Goal: Complete application form

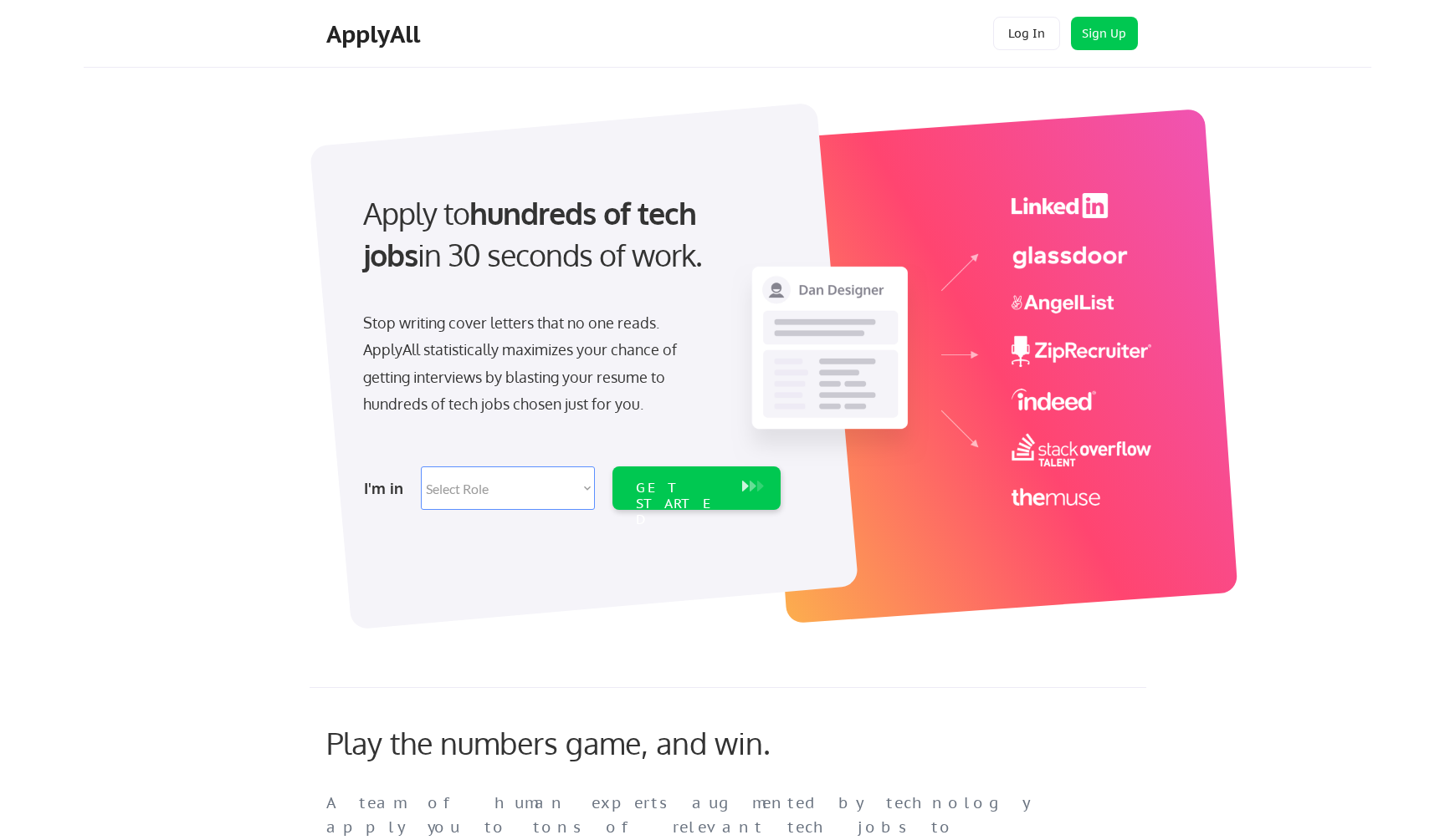
click at [467, 479] on select "Select Role Software Engineering Product Management Customer Success Sales UI/U…" at bounding box center [508, 488] width 174 height 43
select select ""design""
click at [421, 467] on select "Select Role Software Engineering Product Management Customer Success Sales UI/U…" at bounding box center [508, 488] width 174 height 43
select select ""design""
click at [683, 498] on div "GET STARTED" at bounding box center [680, 488] width 106 height 43
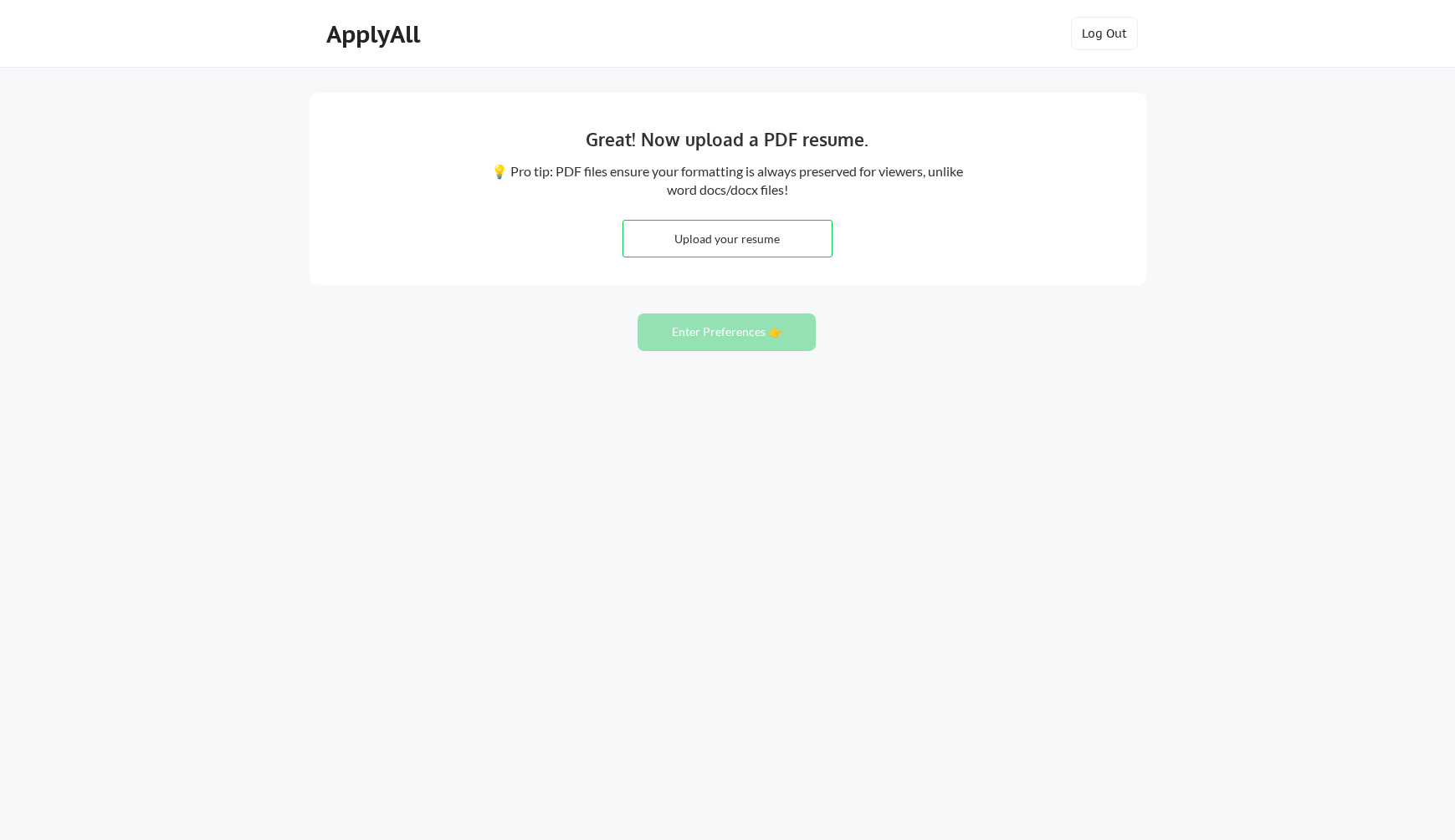
click at [746, 232] on input "file" at bounding box center [727, 238] width 208 height 36
type input "C:\fakepath\Malik Squared Experience Design.pdf"
click at [671, 241] on input "file" at bounding box center [727, 238] width 208 height 36
click at [772, 329] on button "Enter Preferences 👉" at bounding box center [727, 333] width 178 height 37
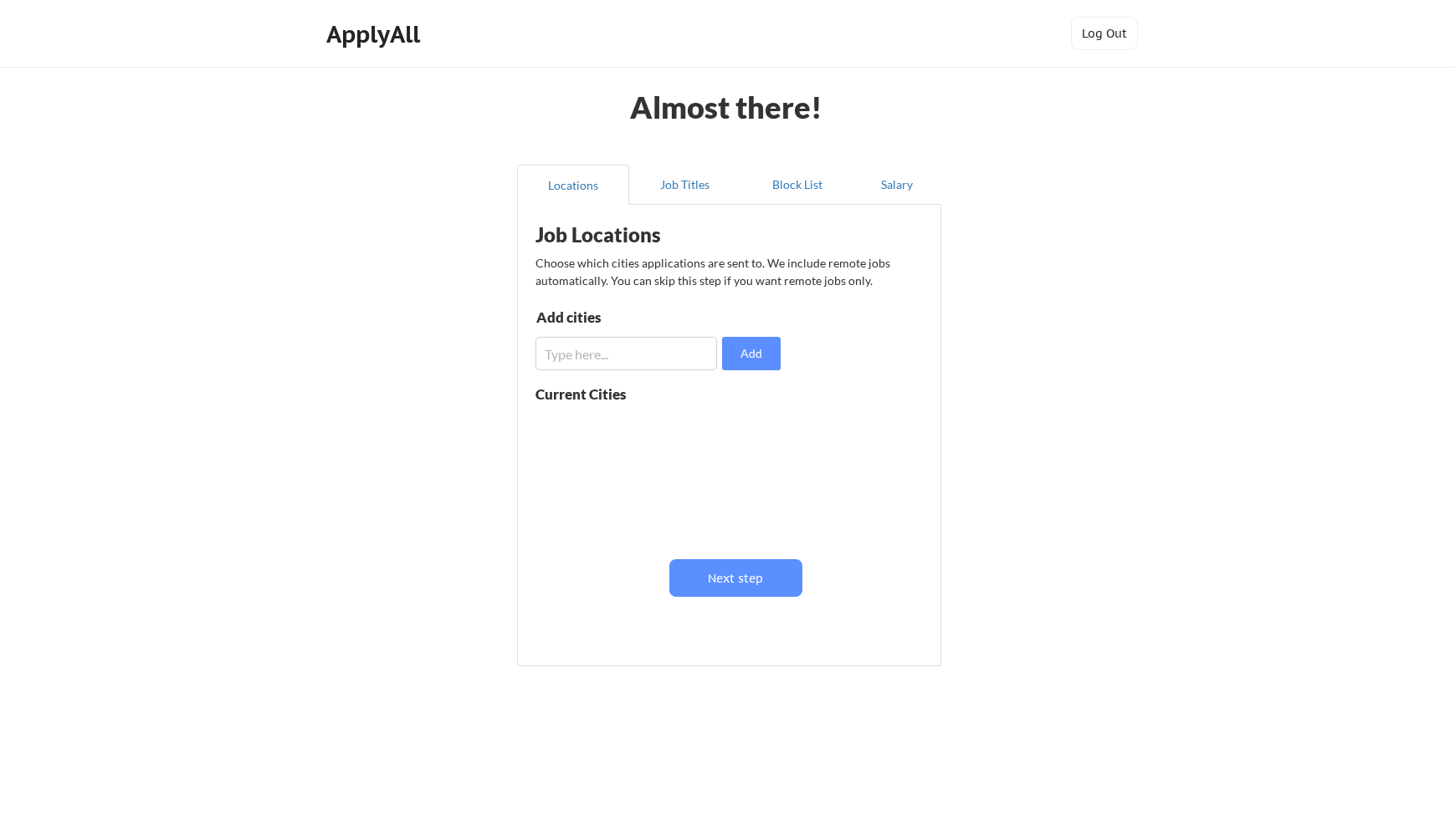
click at [686, 346] on input "input" at bounding box center [626, 353] width 182 height 33
type input "new york city"
click at [739, 347] on button "Add" at bounding box center [750, 353] width 59 height 33
click at [774, 576] on button "Next step" at bounding box center [735, 578] width 133 height 37
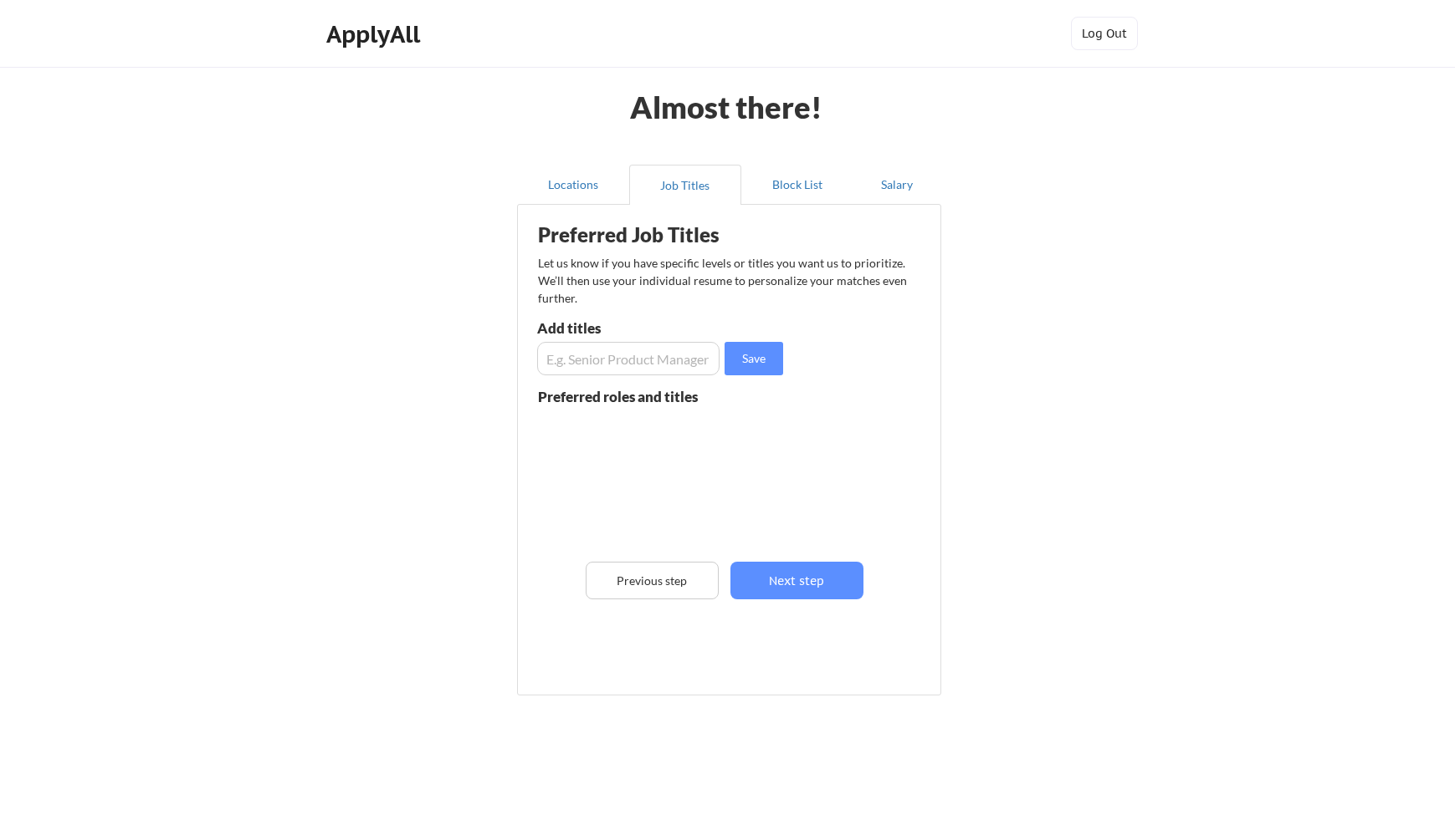
click at [651, 372] on input "input" at bounding box center [628, 358] width 183 height 33
type input "product designer"
click at [742, 356] on button "Save" at bounding box center [753, 358] width 59 height 33
click at [625, 357] on input "input" at bounding box center [628, 358] width 183 height 33
type input "ux designer"
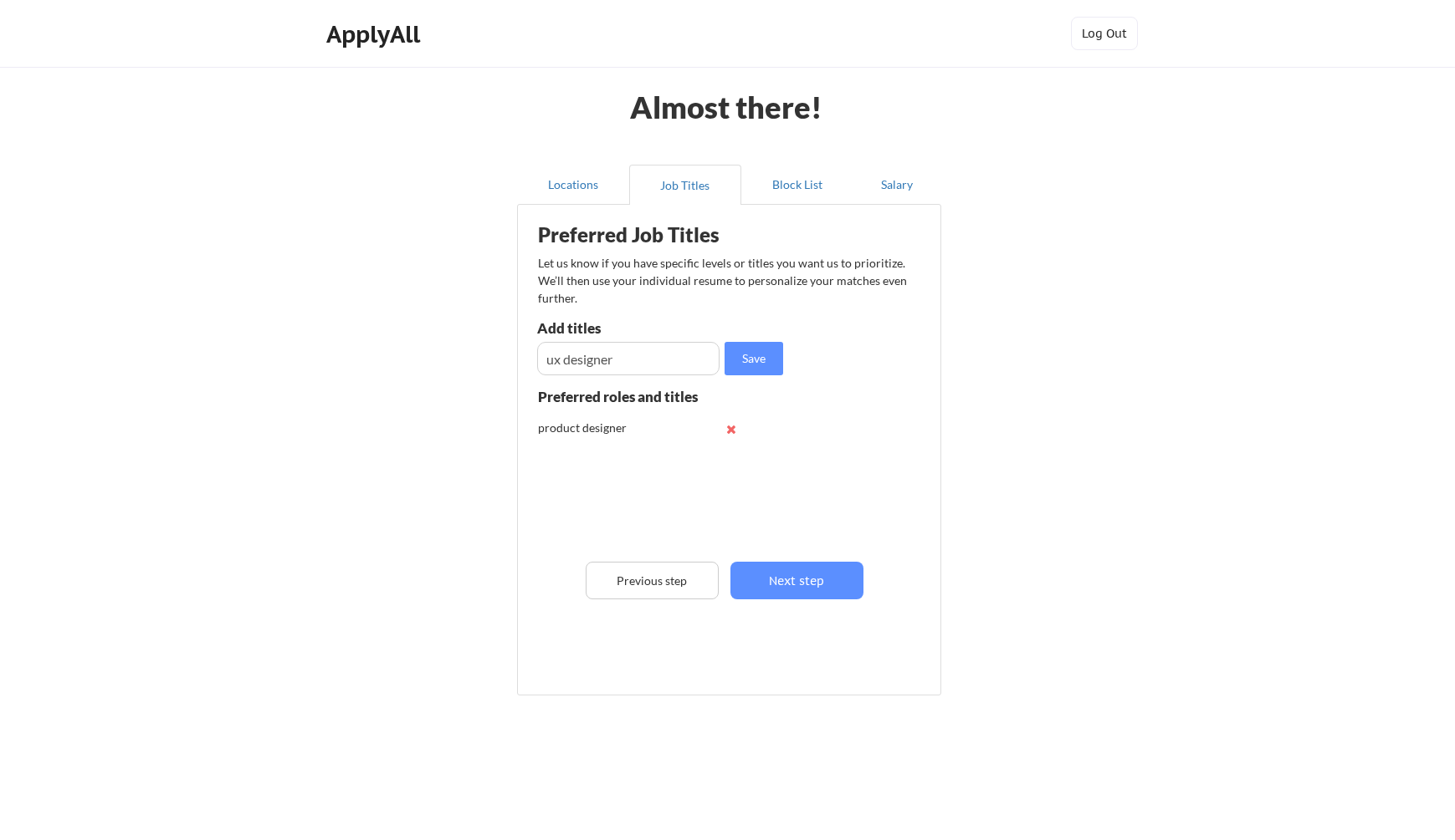
click at [772, 376] on div "Preferred Job Titles Let us know if you have specific levels or titles you want…" at bounding box center [733, 445] width 413 height 466
click at [770, 364] on button "Save" at bounding box center [753, 358] width 59 height 33
click at [816, 569] on button "Next step" at bounding box center [796, 580] width 133 height 37
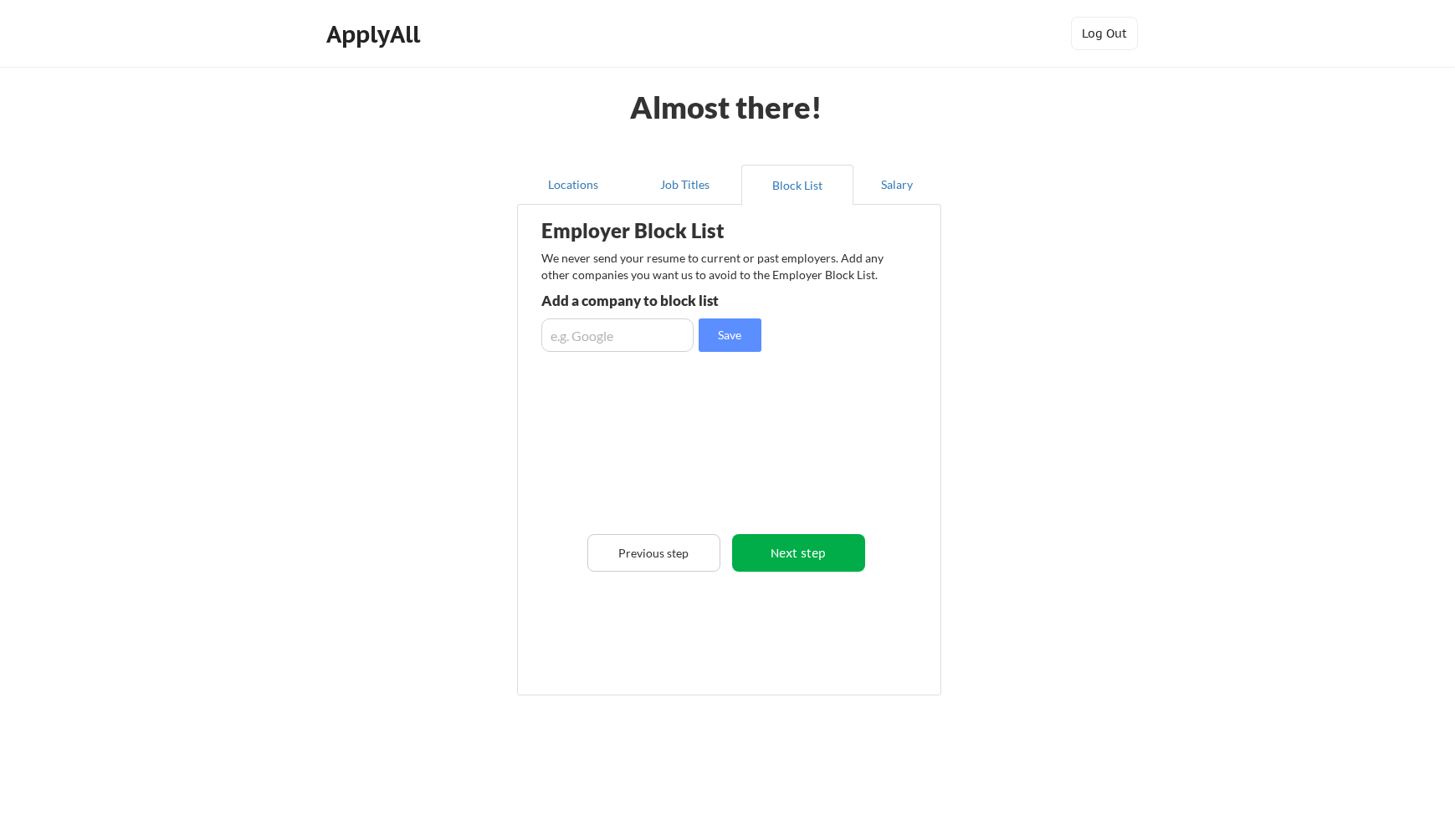
click at [808, 546] on button "Next step" at bounding box center [798, 553] width 133 height 37
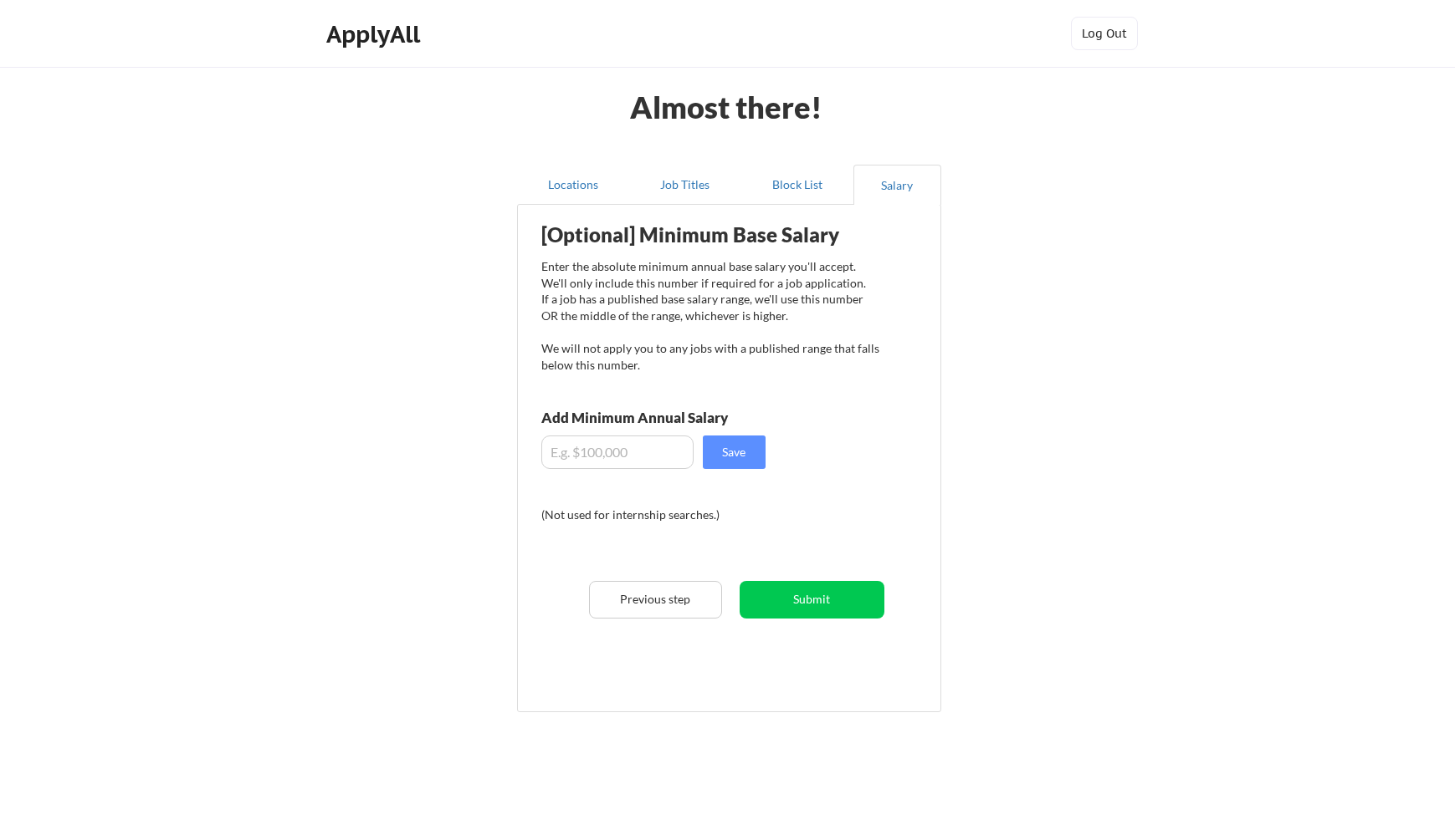
click at [584, 457] on input "input" at bounding box center [617, 451] width 152 height 33
type input "$130"
click at [608, 448] on input "input" at bounding box center [617, 451] width 152 height 33
click at [645, 493] on div "[Optional] Minimum Base Salary Enter the absolute minimum annual base salary yo…" at bounding box center [733, 452] width 413 height 479
click at [633, 455] on input "input" at bounding box center [617, 451] width 152 height 33
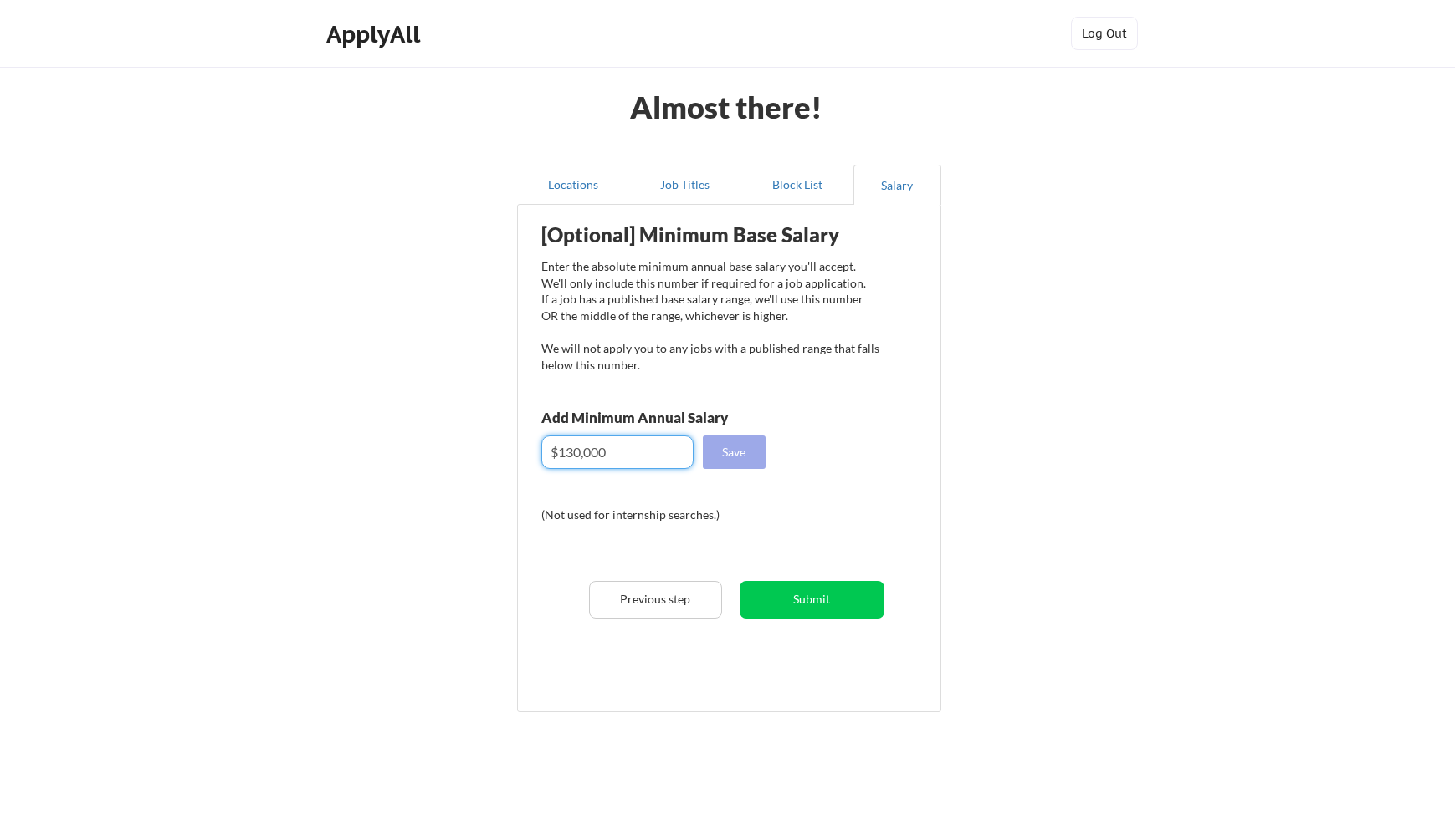
type input "$130,000"
click at [761, 452] on button "Save" at bounding box center [734, 451] width 63 height 33
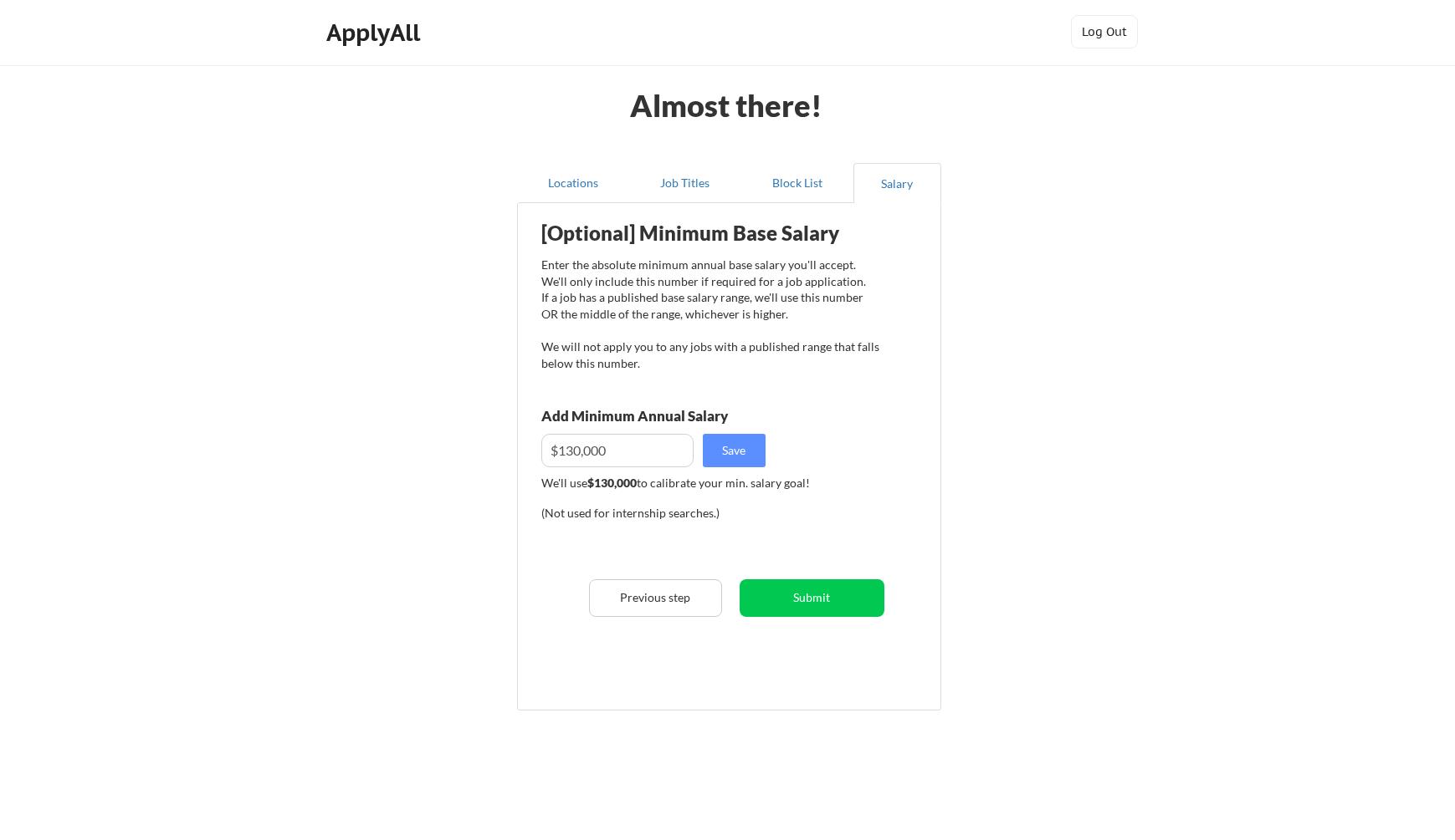
scroll to position [3, 0]
click at [870, 581] on button "Submit" at bounding box center [812, 596] width 144 height 37
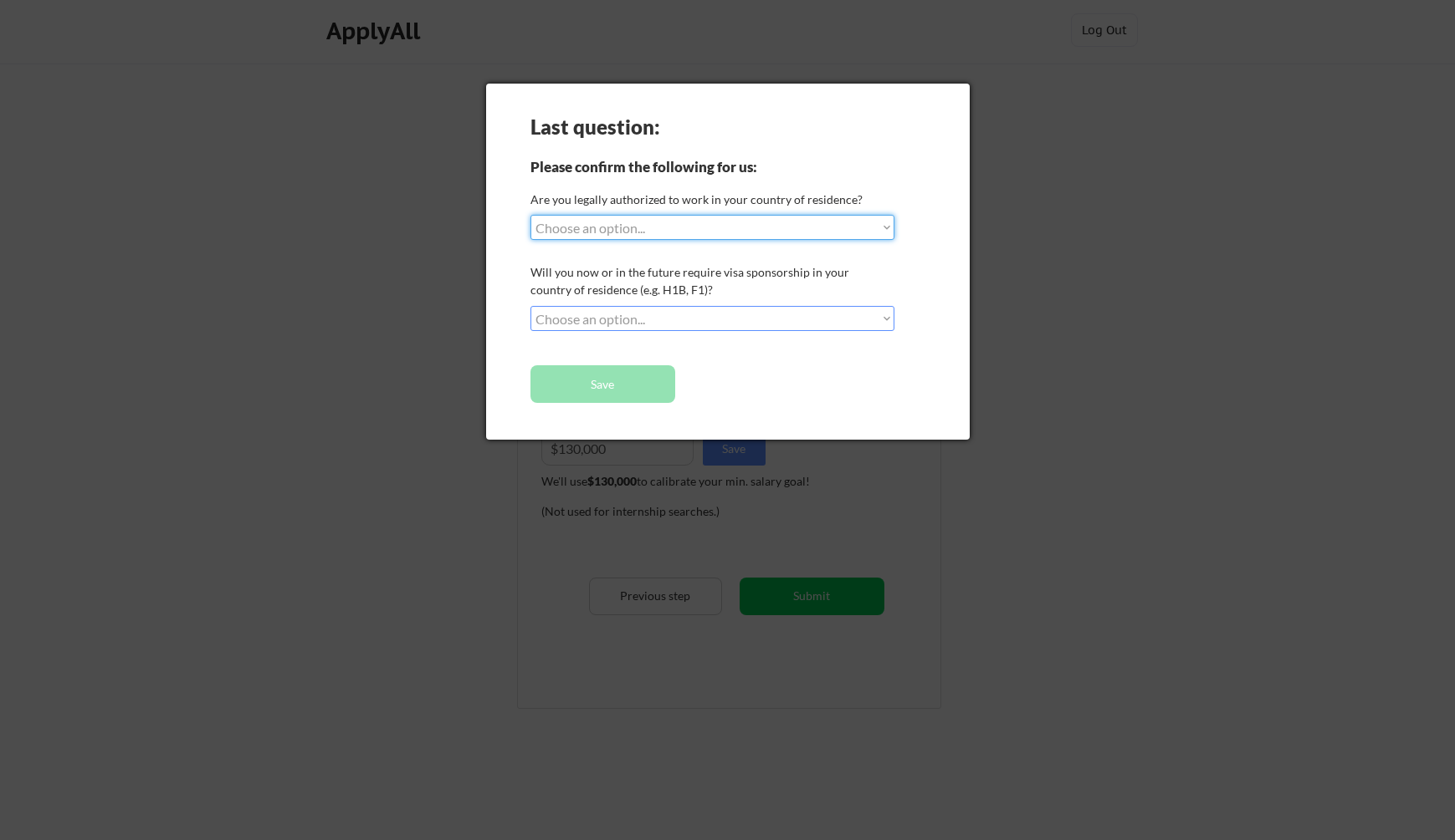
click at [719, 227] on select "Choose an option... Yes, I am a US Citizen Yes, I am a Canadian Citizen Yes, I …" at bounding box center [712, 227] width 364 height 25
select select ""yes__i_am_a_us_citizen""
click at [531, 215] on select "Choose an option... Yes, I am a US Citizen Yes, I am a Canadian Citizen Yes, I …" at bounding box center [712, 227] width 364 height 25
click at [666, 314] on select "Choose an option... No, I will not need sponsorship Yes, I will need sponsorship" at bounding box center [712, 319] width 364 height 25
select select ""no__i_will_not_need_sponsorship""
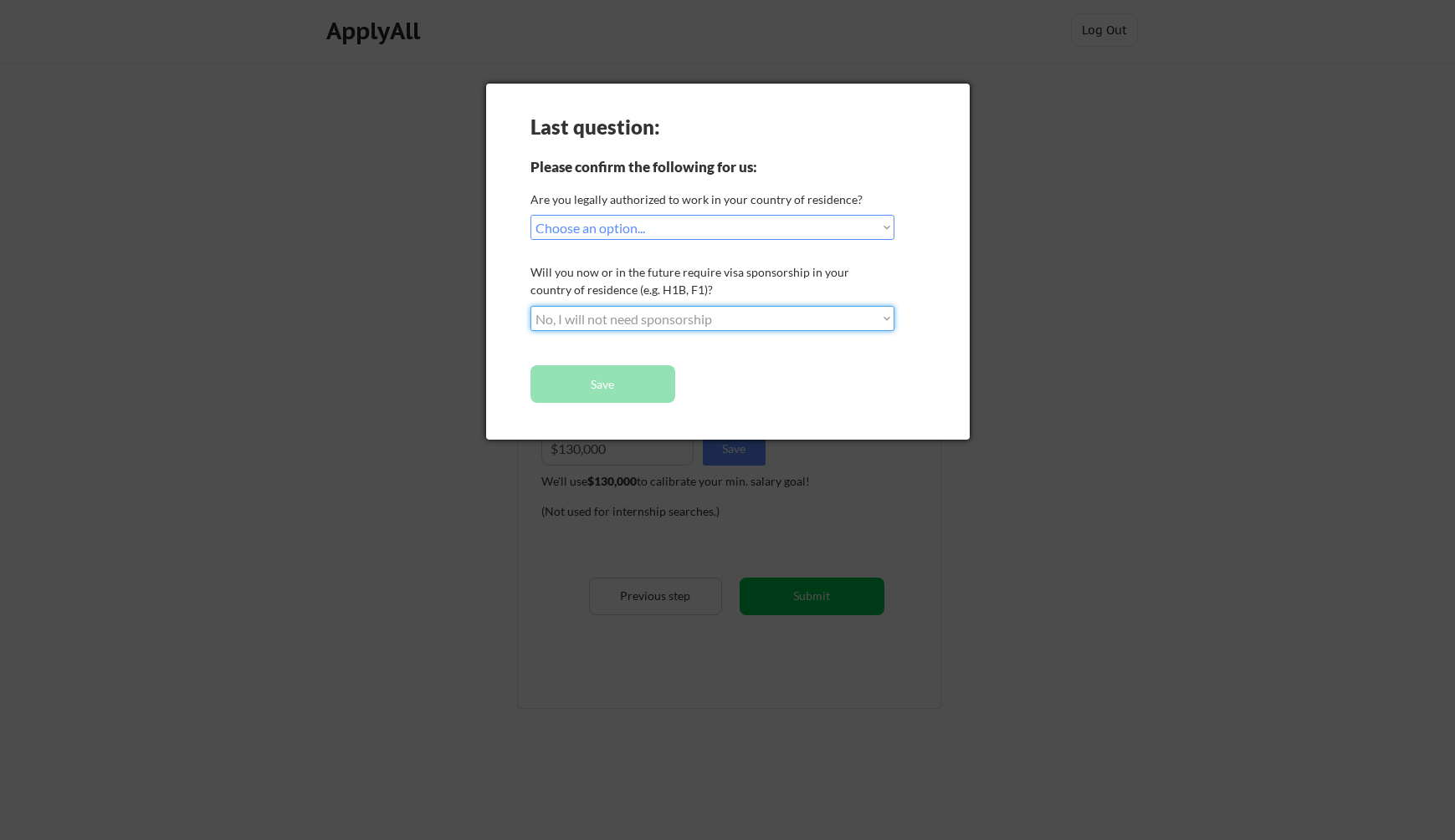
click at [531, 306] on select "Choose an option... No, I will not need sponsorship Yes, I will need sponsorship" at bounding box center [712, 319] width 364 height 25
click at [645, 395] on button "Save" at bounding box center [603, 384] width 144 height 37
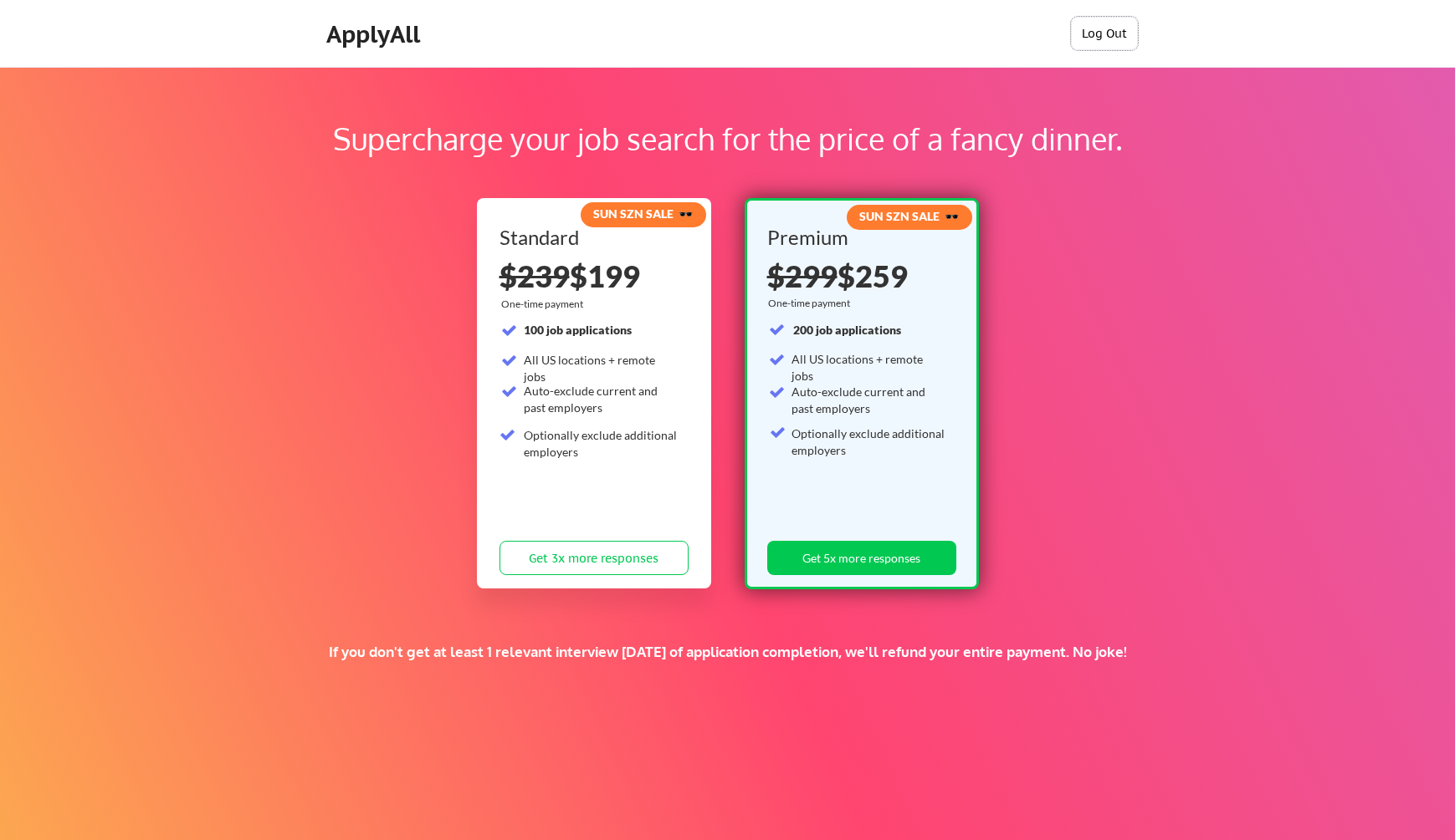
click at [1102, 33] on button "Log Out" at bounding box center [1104, 33] width 67 height 33
